Goal: Information Seeking & Learning: Learn about a topic

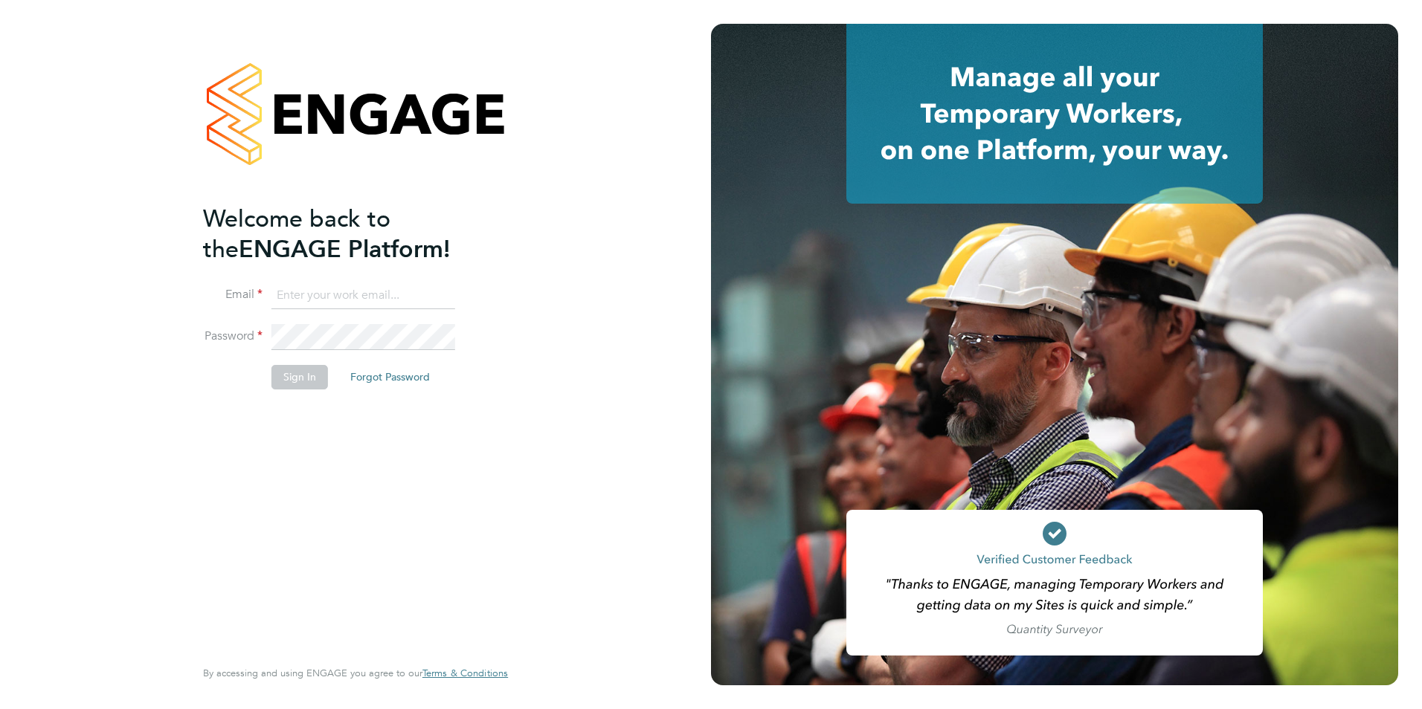
type input "[EMAIL_ADDRESS][DOMAIN_NAME]"
click at [319, 402] on li "Sign In Forgot Password" at bounding box center [348, 384] width 290 height 39
click at [292, 387] on button "Sign In" at bounding box center [299, 377] width 57 height 24
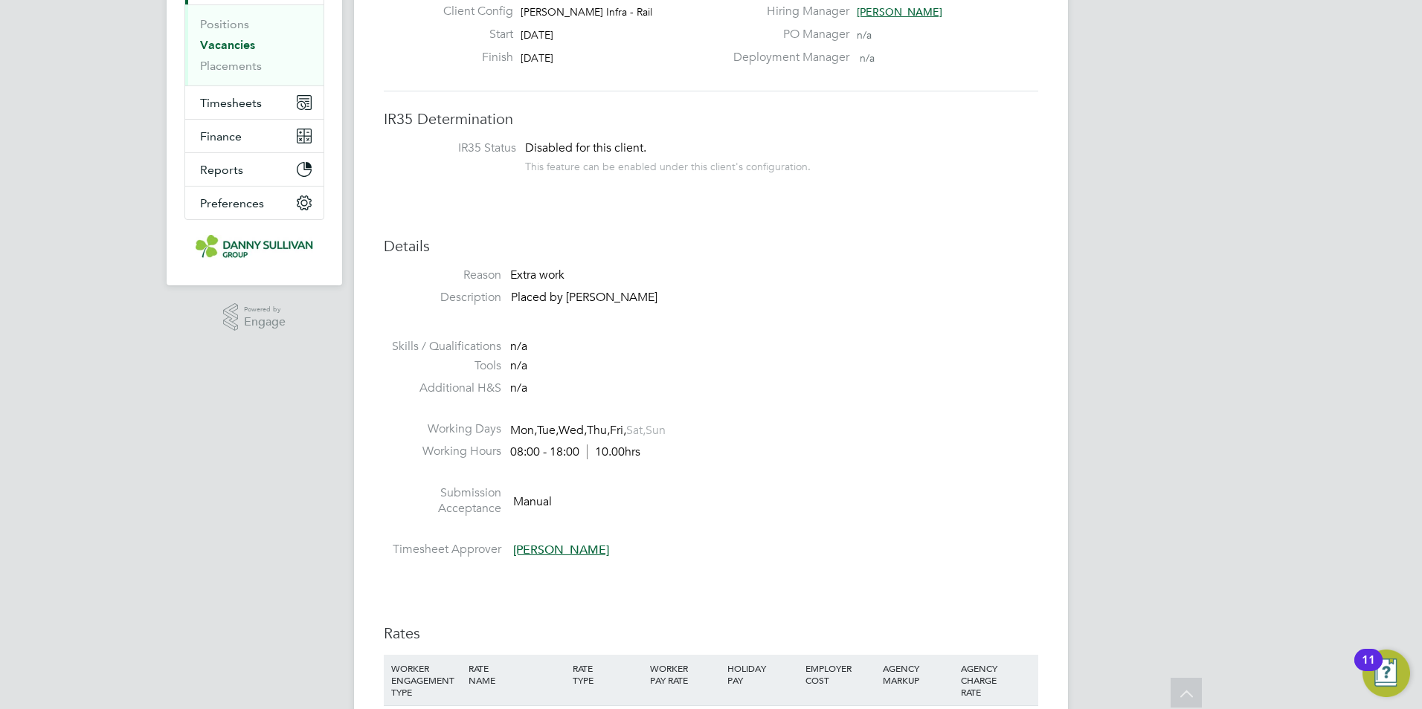
scroll to position [74, 0]
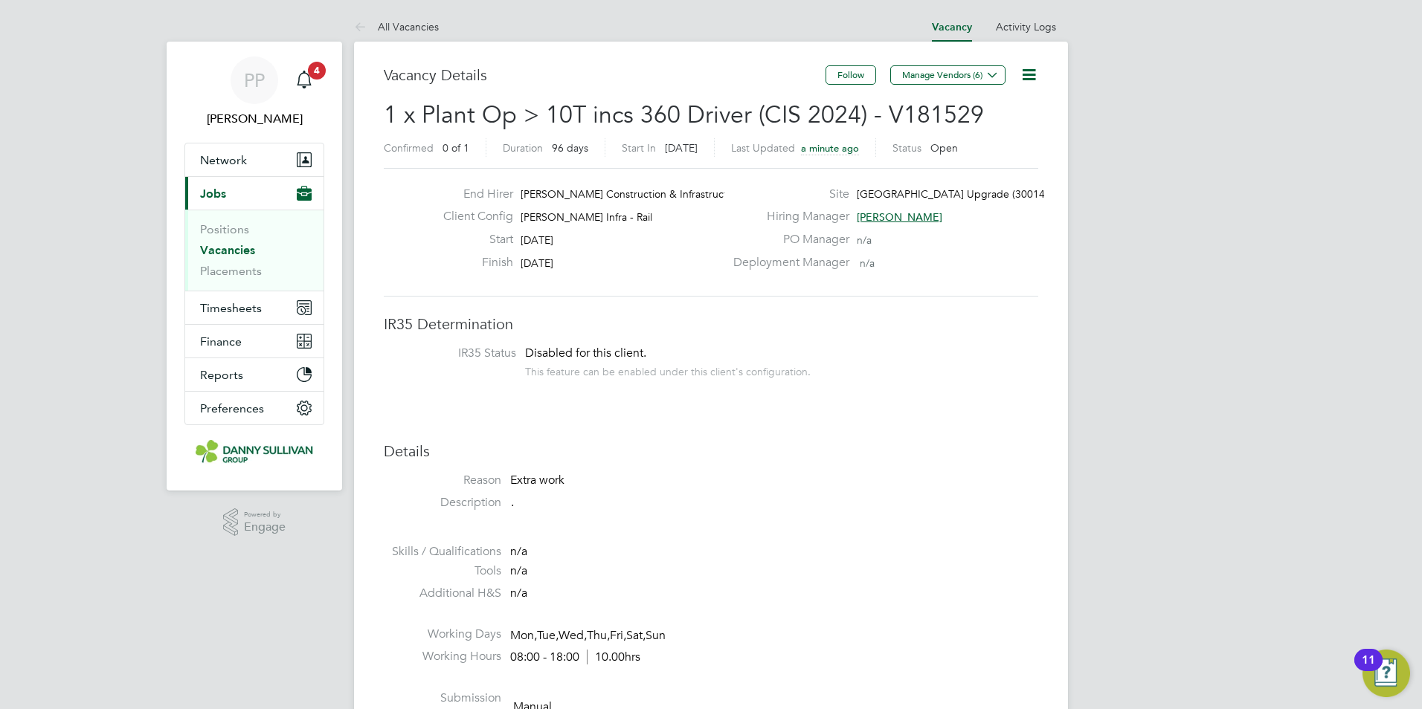
drag, startPoint x: 524, startPoint y: 262, endPoint x: 640, endPoint y: 274, distance: 116.6
click at [640, 274] on div "Finish [DATE]" at bounding box center [577, 266] width 293 height 23
drag, startPoint x: 786, startPoint y: 213, endPoint x: 925, endPoint y: 303, distance: 166.0
click at [924, 283] on div "End Hirer [PERSON_NAME] Construction & Infrastruct… Client Config [PERSON_NAME]…" at bounding box center [711, 232] width 654 height 129
drag, startPoint x: 526, startPoint y: 483, endPoint x: 953, endPoint y: 660, distance: 462.8
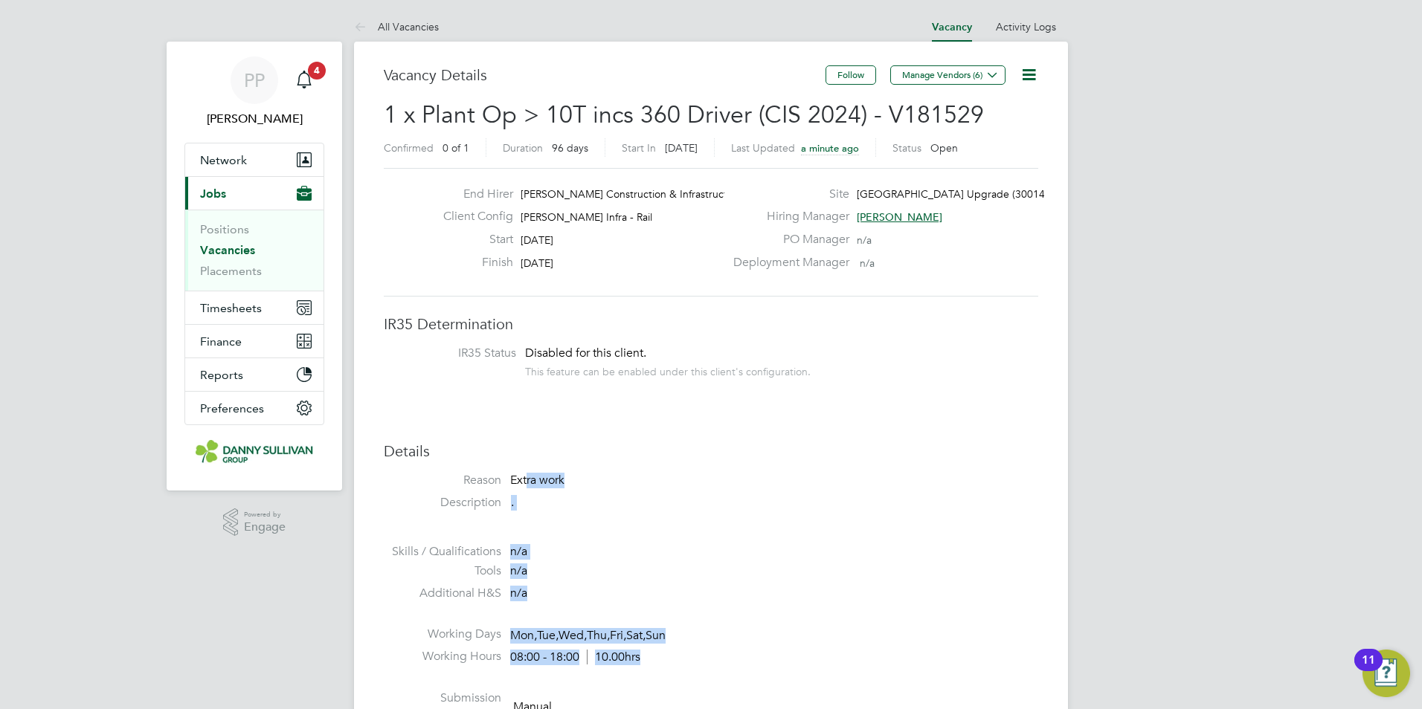
click at [953, 660] on ul "Reason Extra work Description . Skills / Qualifications n/a Tools n/a Additiona…" at bounding box center [711, 621] width 654 height 297
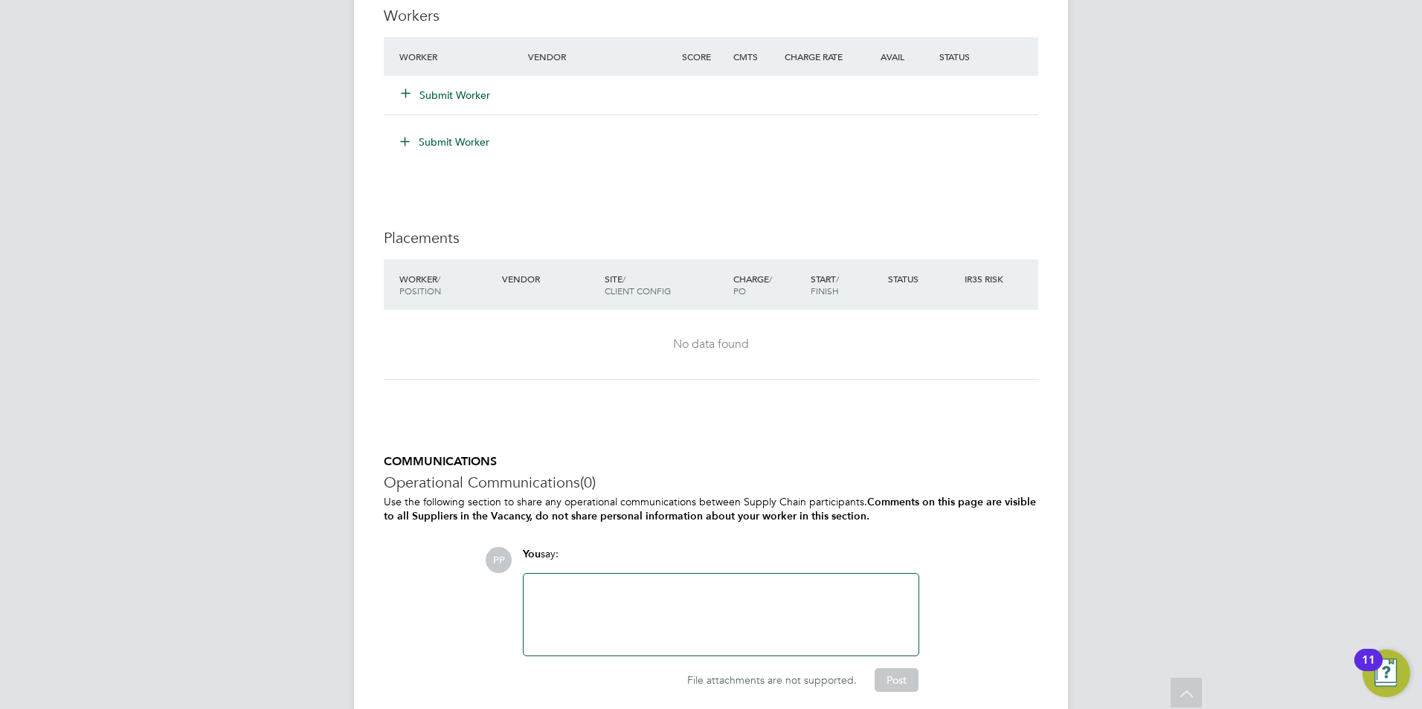
scroll to position [1241, 0]
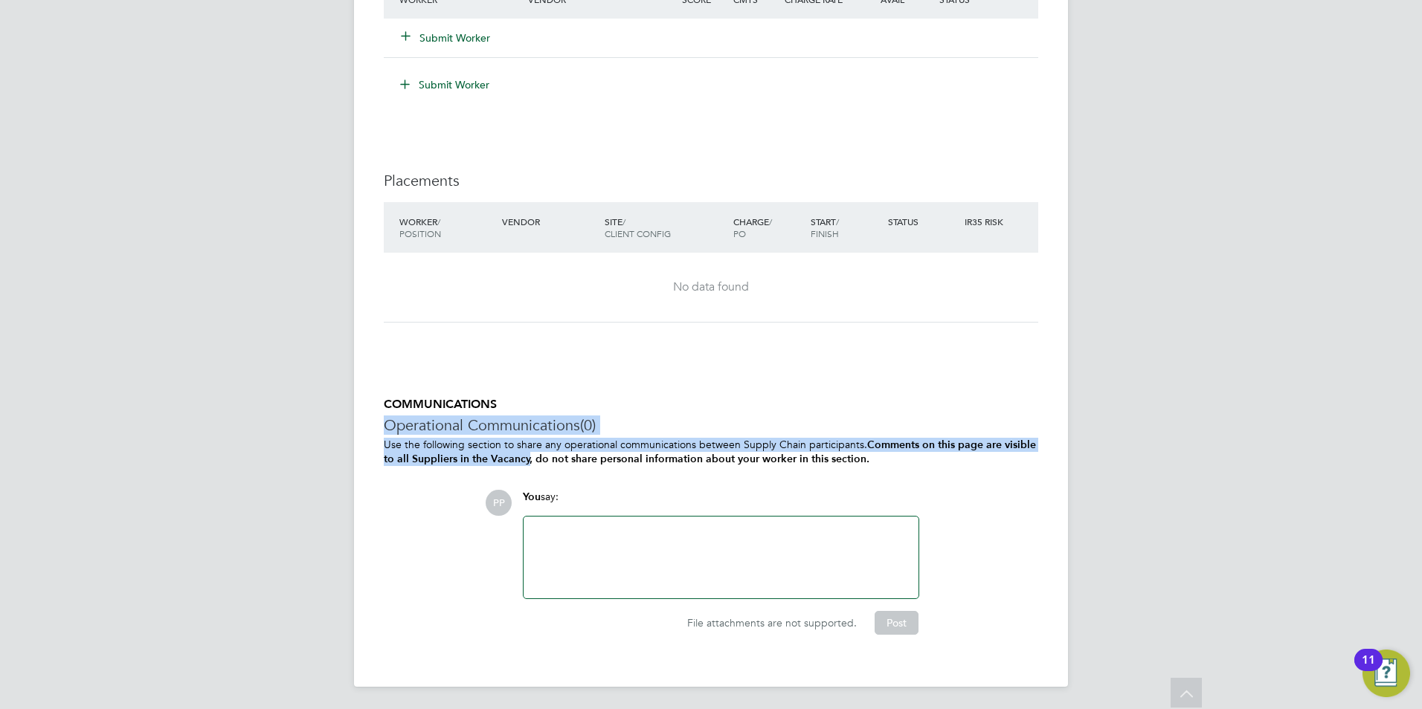
drag, startPoint x: 529, startPoint y: 451, endPoint x: 900, endPoint y: 371, distance: 379.7
click at [627, 406] on h5 "COMMUNICATIONS" at bounding box center [711, 405] width 654 height 16
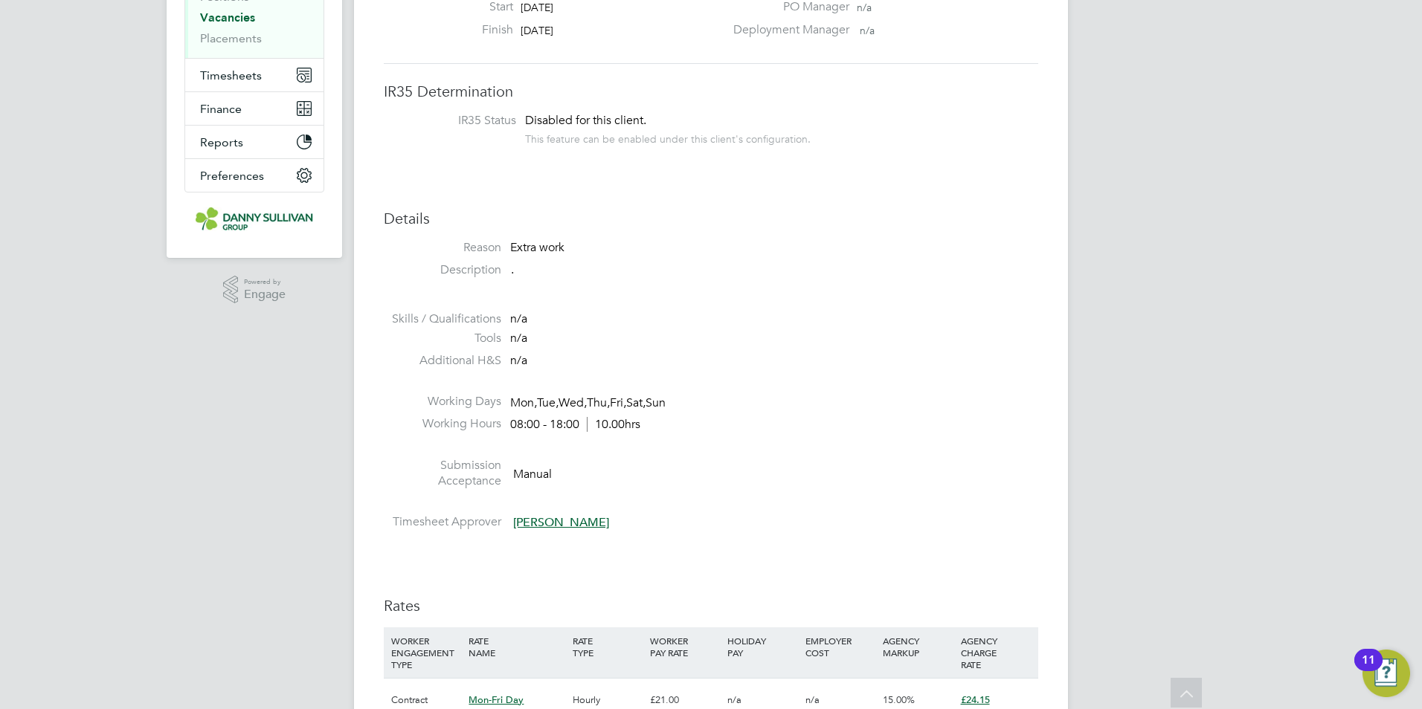
scroll to position [0, 0]
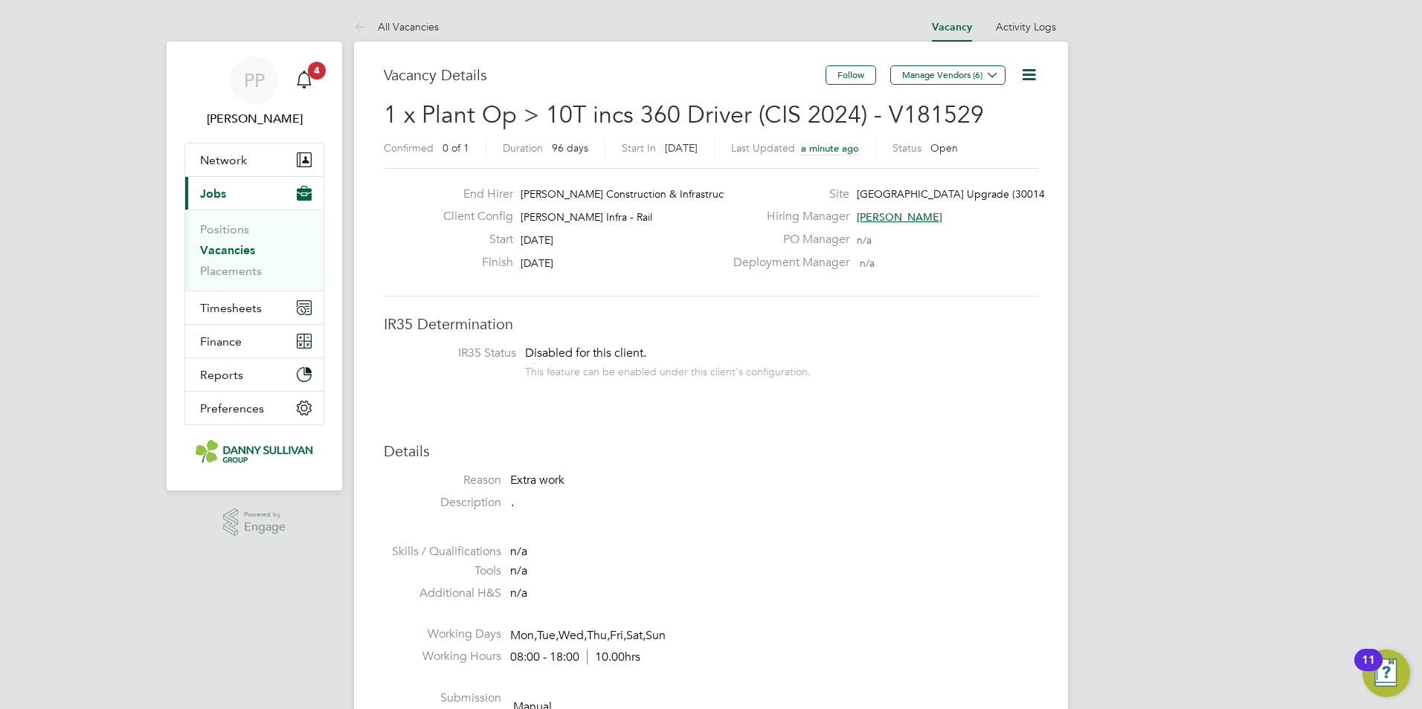
drag, startPoint x: 464, startPoint y: 193, endPoint x: 678, endPoint y: 228, distance: 217.0
click at [678, 228] on div "End Hirer Morgan Sindall Construction & Infrastruct… Client Config Morgan Sinda…" at bounding box center [577, 232] width 293 height 91
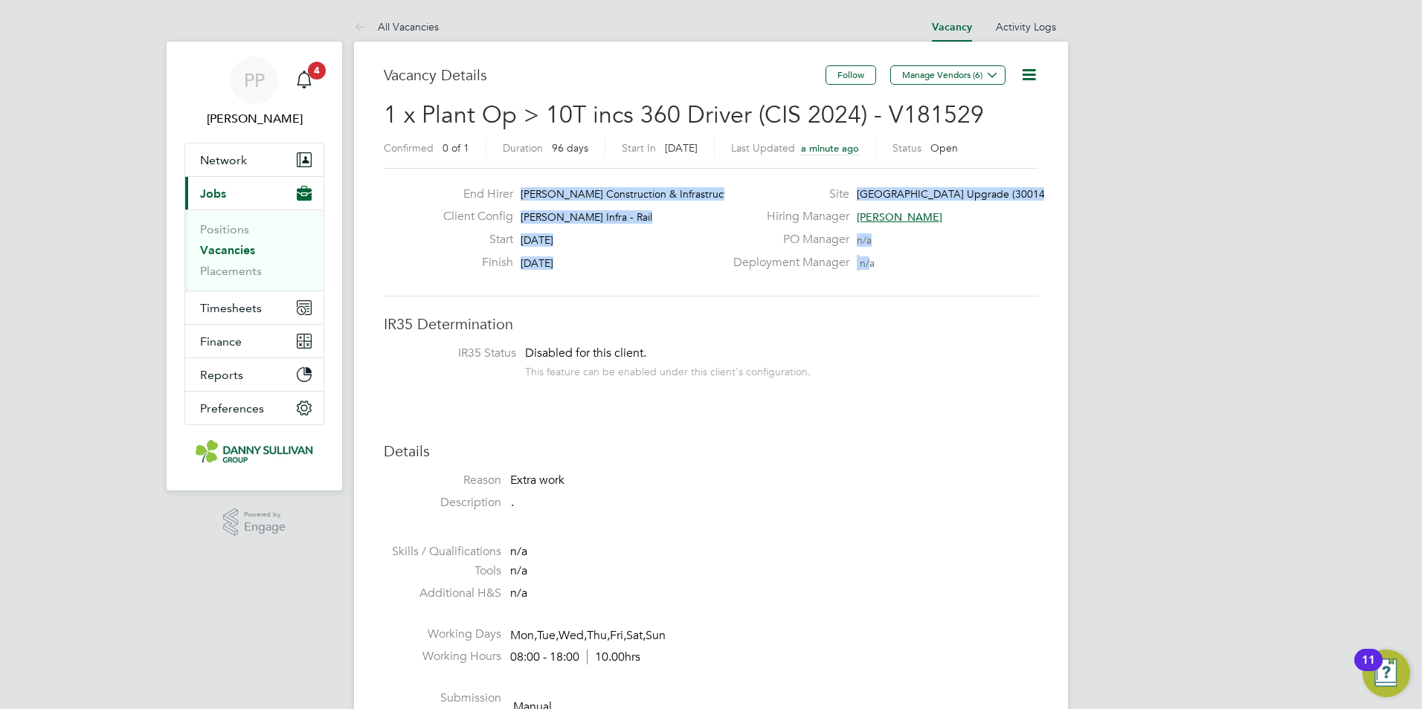
drag, startPoint x: 871, startPoint y: 264, endPoint x: 437, endPoint y: 189, distance: 440.7
click at [437, 189] on div "End Hirer Morgan Sindall Construction & Infrastruct… Client Config Morgan Sinda…" at bounding box center [711, 232] width 666 height 91
drag, startPoint x: 437, startPoint y: 189, endPoint x: 602, endPoint y: 264, distance: 182.0
click at [602, 264] on div "Finish 26 Dec 2025" at bounding box center [577, 266] width 293 height 23
